Goal: Task Accomplishment & Management: Use online tool/utility

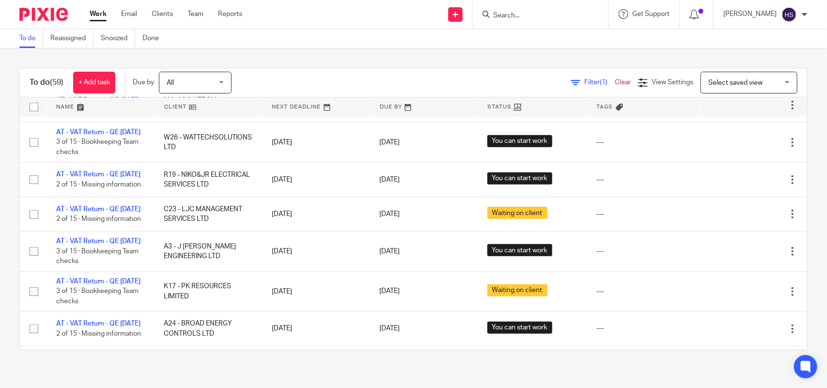
scroll to position [242, 0]
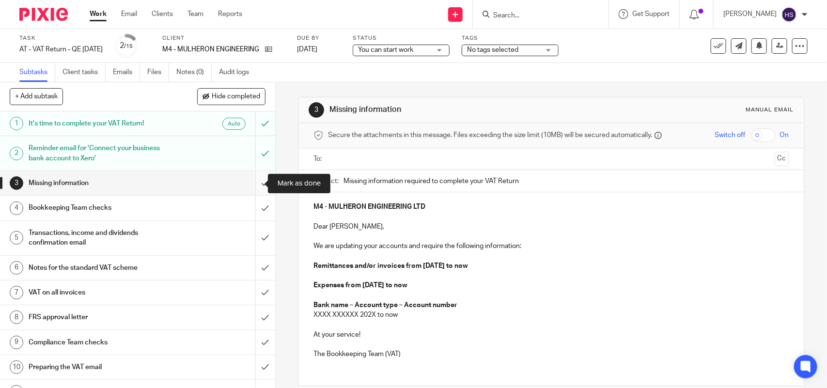
click at [252, 182] on input "submit" at bounding box center [137, 183] width 275 height 24
